Goal: Task Accomplishment & Management: Manage account settings

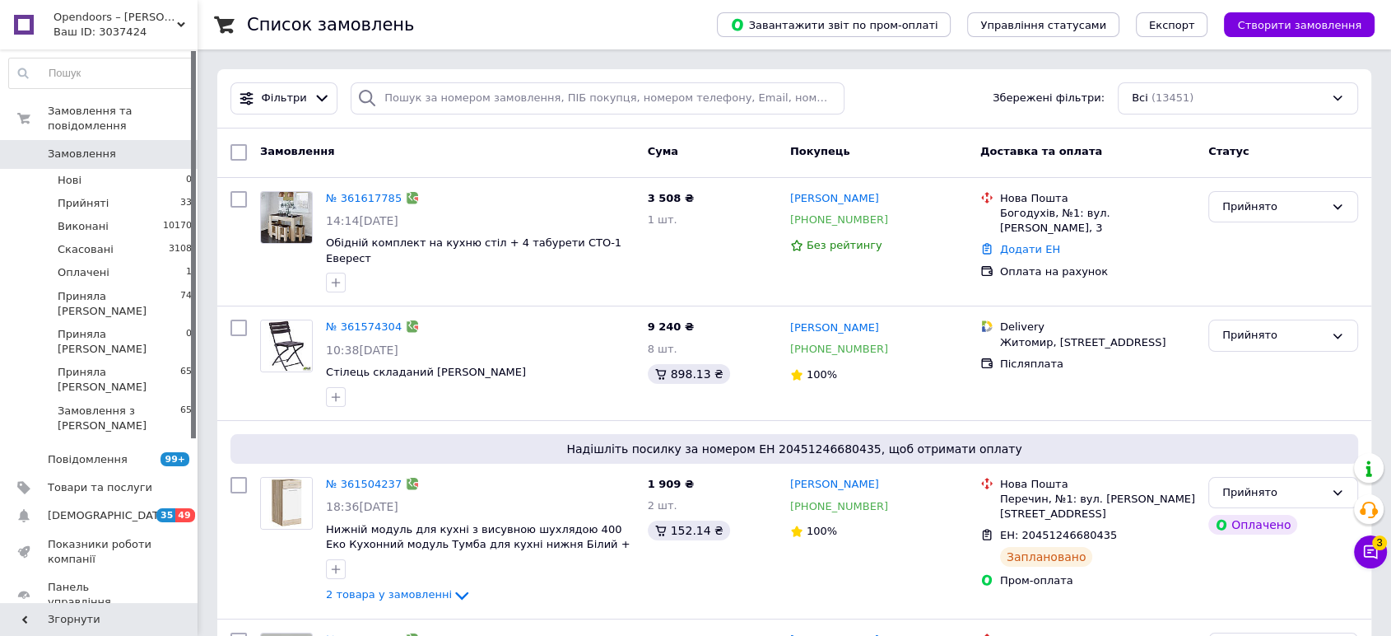
click at [90, 616] on link "Відгуки" at bounding box center [101, 630] width 202 height 28
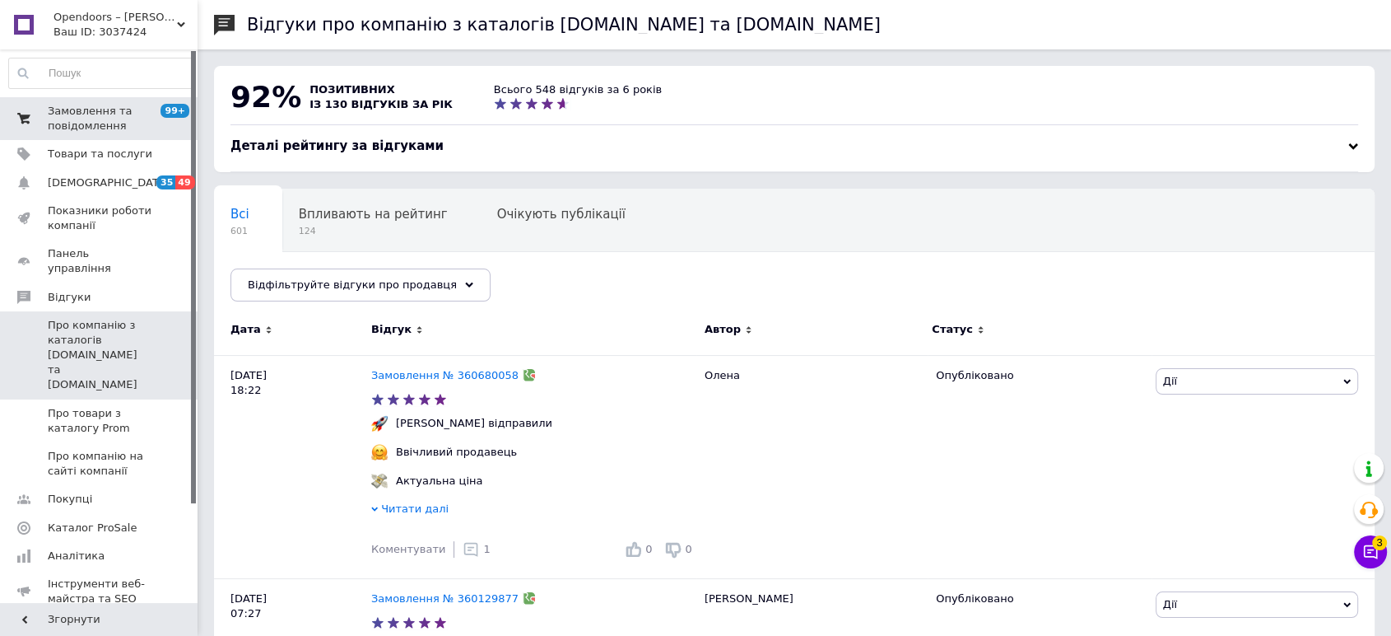
click at [81, 113] on span "Замовлення та повідомлення" at bounding box center [100, 119] width 105 height 30
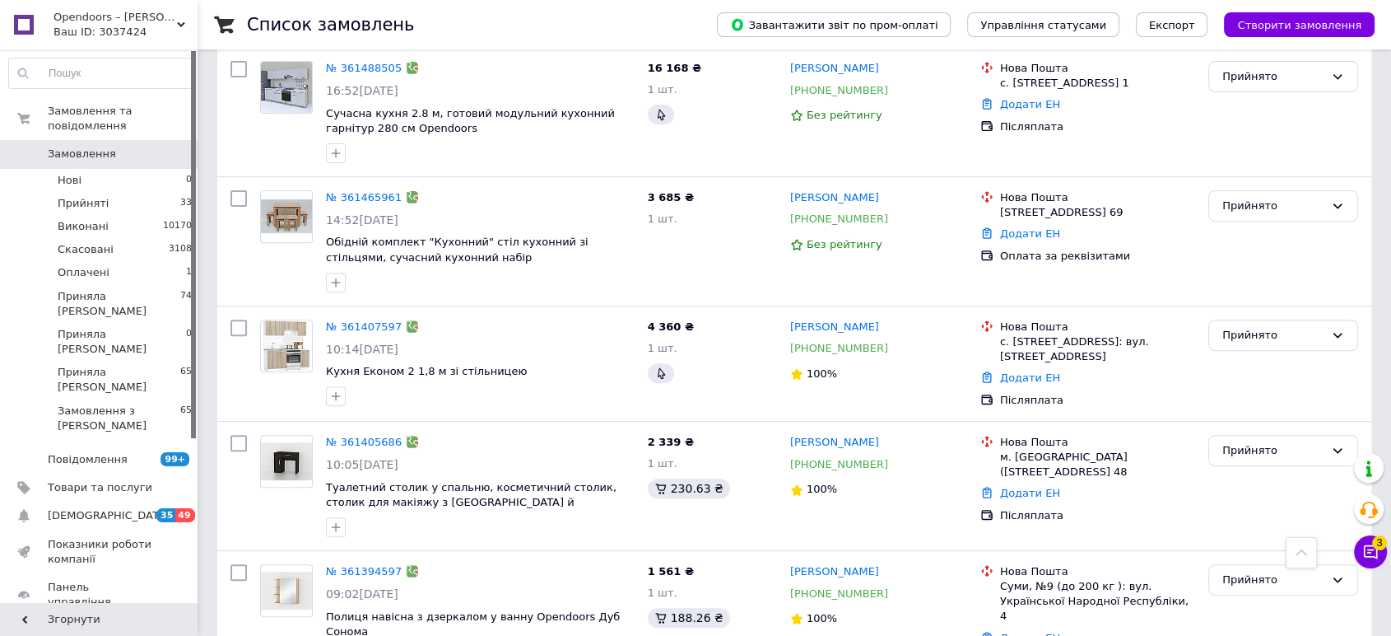
scroll to position [388, 0]
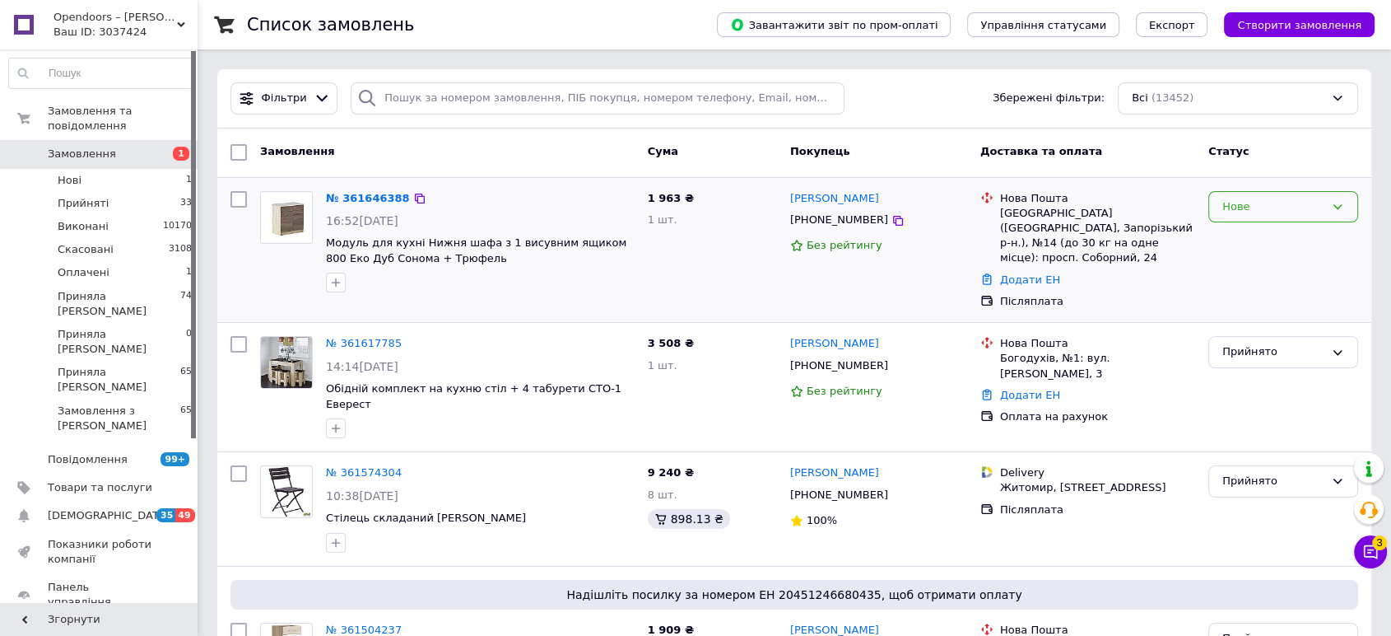
click at [1258, 209] on div "Нове" at bounding box center [1274, 206] width 102 height 17
click at [1235, 234] on li "Прийнято" at bounding box center [1283, 241] width 148 height 30
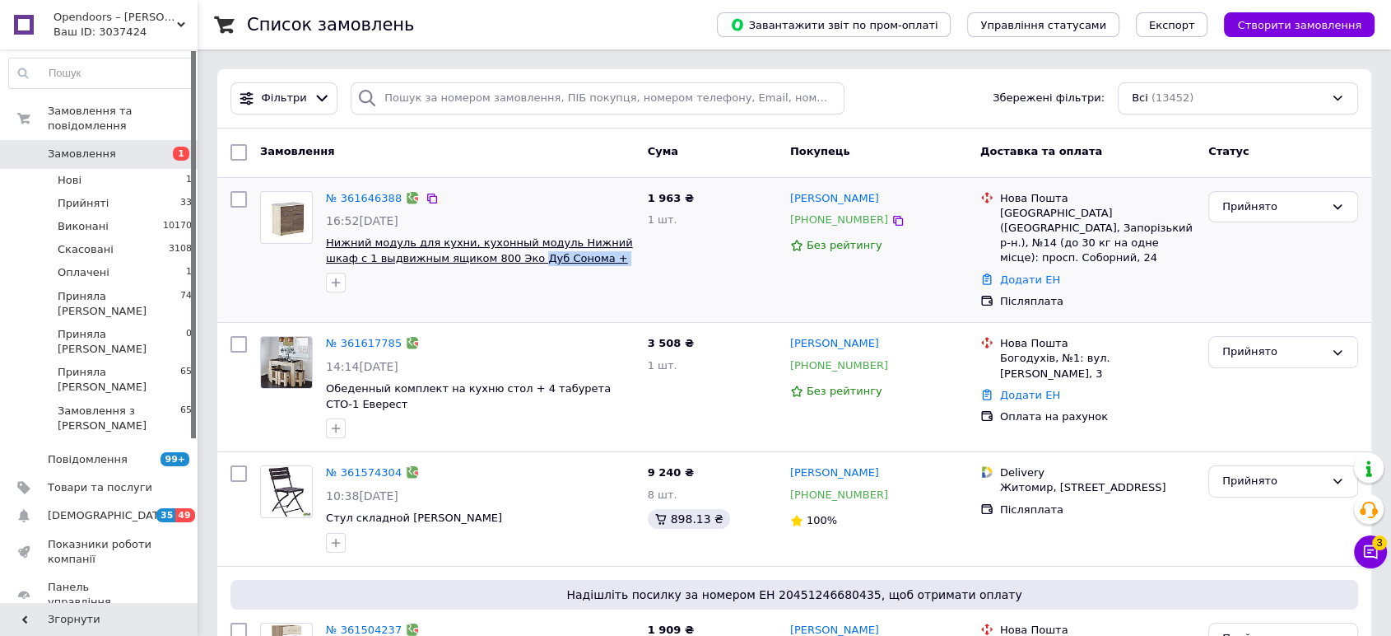
drag, startPoint x: 602, startPoint y: 255, endPoint x: 483, endPoint y: 262, distance: 118.7
click at [483, 262] on span "Нижний модуль для кухни, кухонный модуль Нижний шкаф с 1 выдвижным ящиком 800 Э…" at bounding box center [480, 250] width 309 height 30
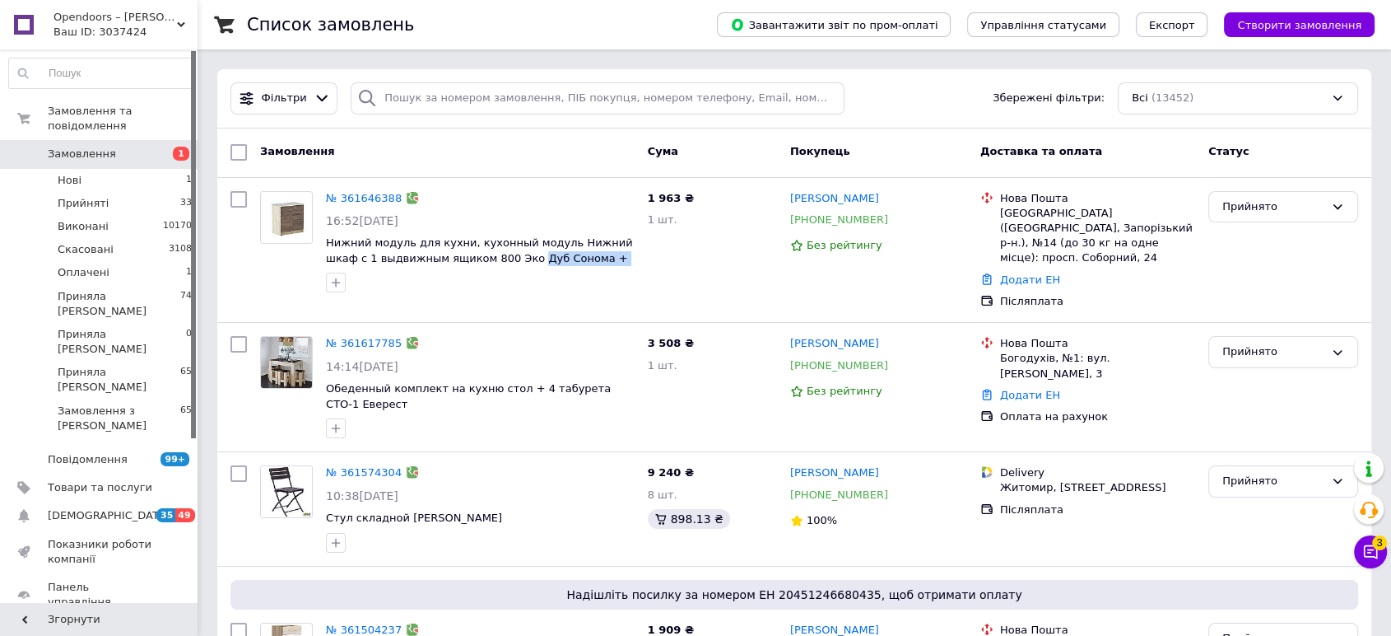
copy span "Дуб Сонома + Трюфель"
